Goal: Check status: Check status

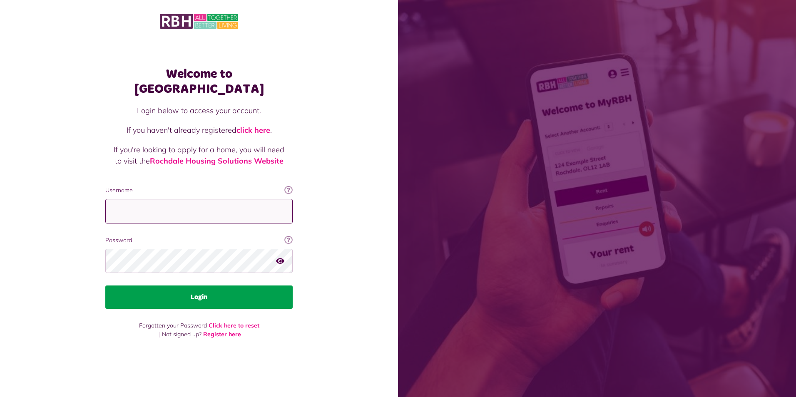
type input "**********"
click at [197, 286] on button "Login" at bounding box center [198, 297] width 187 height 23
click at [200, 286] on button "Login" at bounding box center [198, 297] width 187 height 23
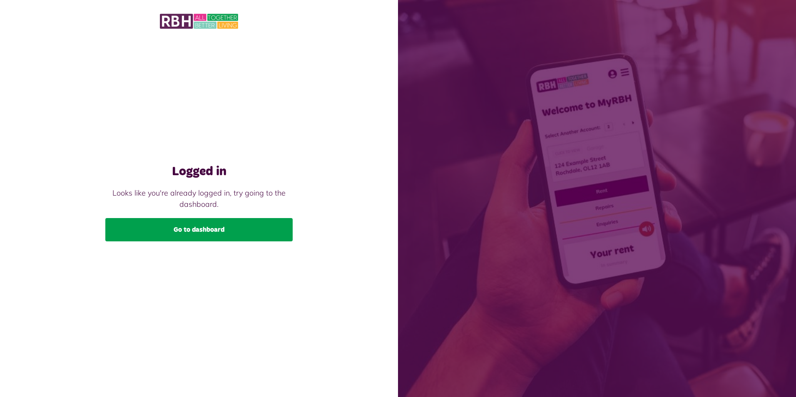
click at [203, 228] on link "Go to dashboard" at bounding box center [198, 229] width 187 height 23
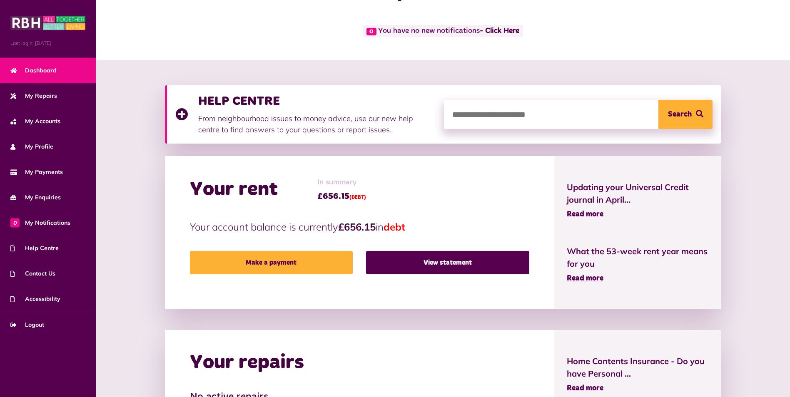
scroll to position [34, 0]
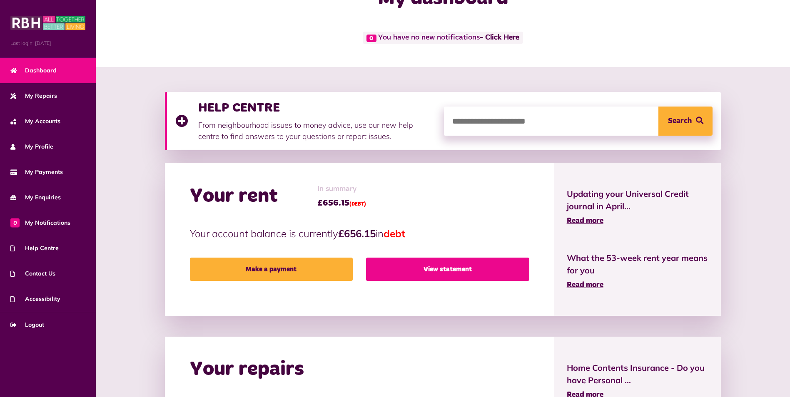
click at [446, 267] on link "View statement" at bounding box center [447, 269] width 163 height 23
